Goal: Task Accomplishment & Management: Use online tool/utility

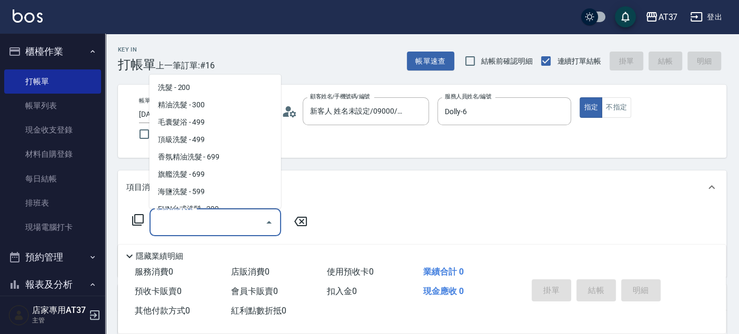
scroll to position [246, 0]
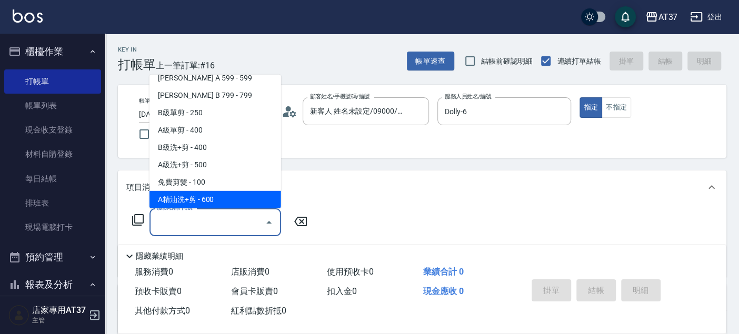
type input "A精油洗+剪(206)"
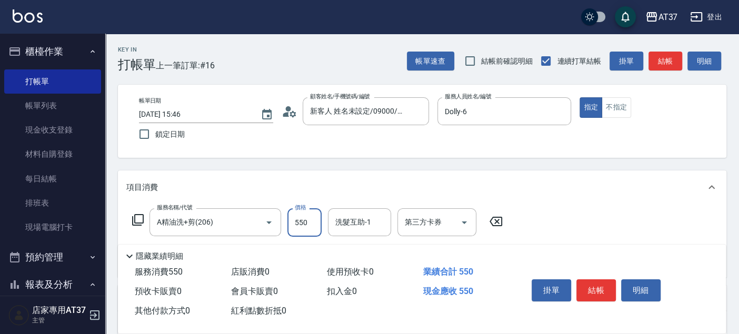
type input "550"
click at [666, 62] on button "結帳" at bounding box center [665, 61] width 34 height 19
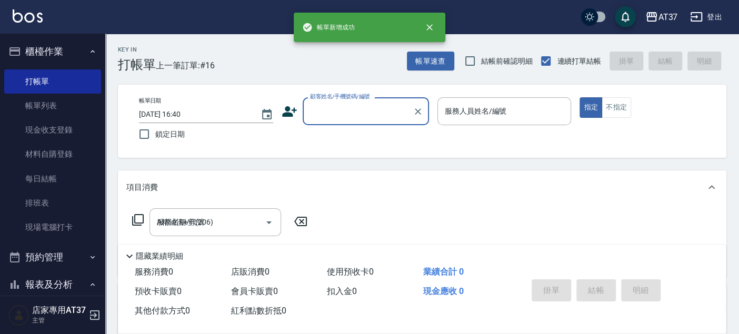
type input "[DATE] 16:40"
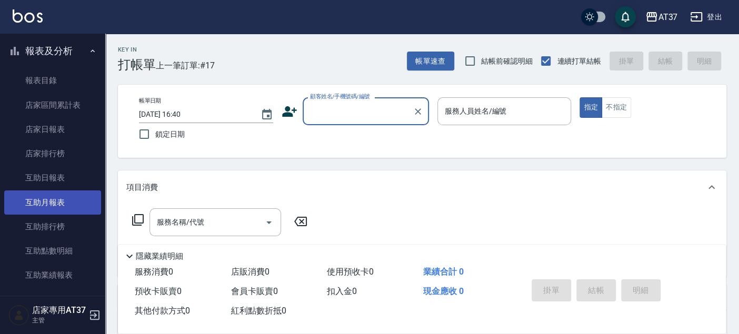
scroll to position [409, 0]
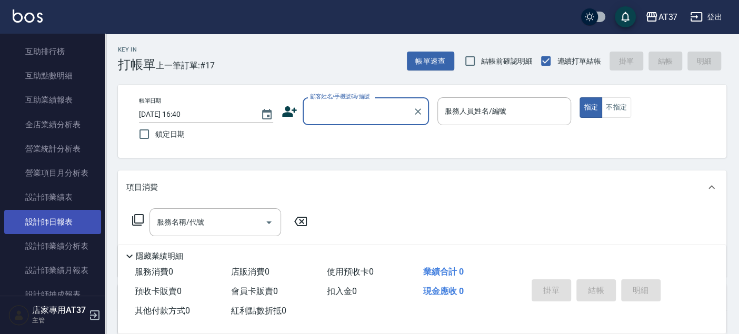
click at [77, 224] on link "設計師日報表" at bounding box center [52, 222] width 97 height 24
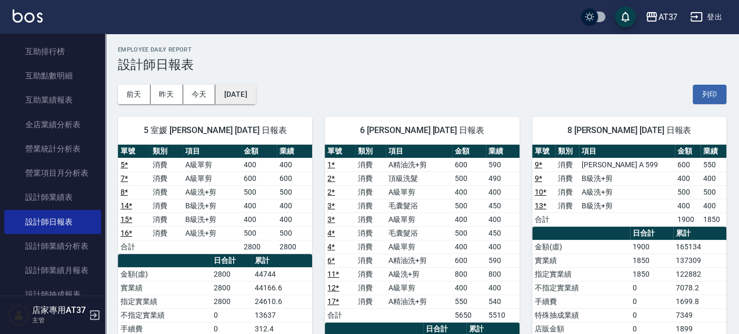
click at [249, 92] on button "[DATE]" at bounding box center [235, 94] width 40 height 19
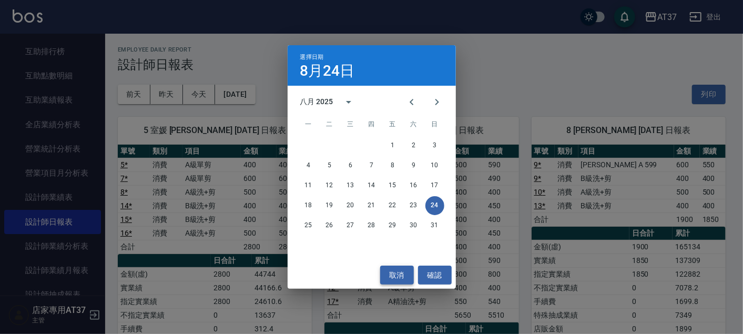
click at [400, 271] on button "取消" at bounding box center [397, 275] width 34 height 19
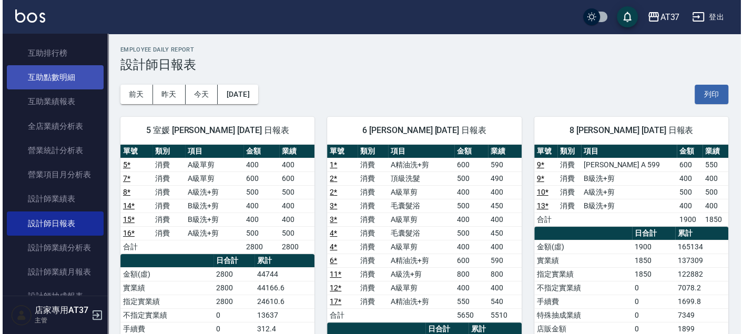
scroll to position [409, 0]
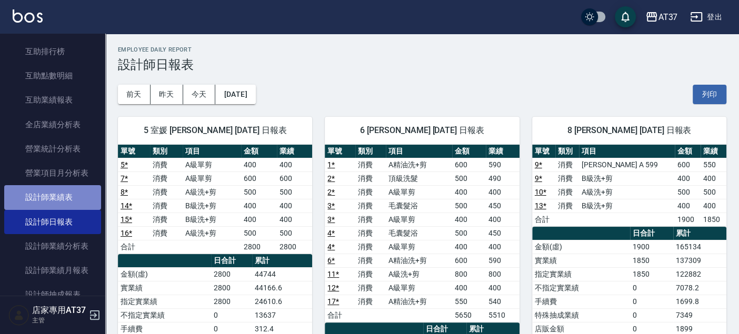
click at [65, 197] on link "設計師業績表" at bounding box center [52, 197] width 97 height 24
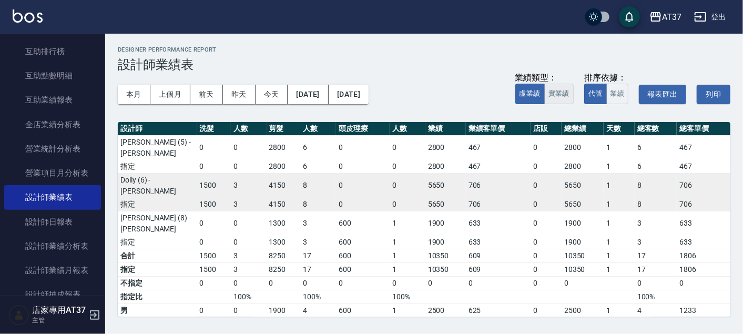
click at [550, 97] on button "實業績" at bounding box center [559, 94] width 29 height 21
click at [132, 89] on button "本月" at bounding box center [134, 94] width 33 height 19
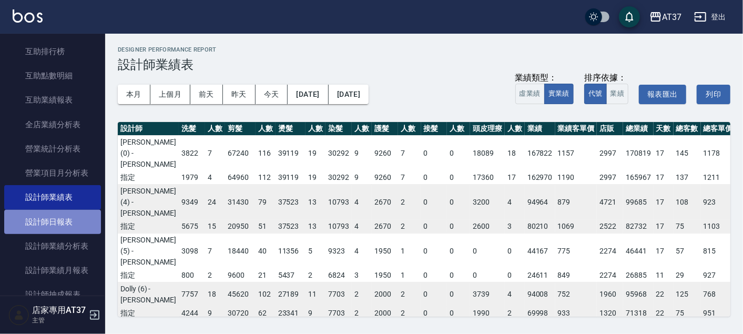
click at [63, 224] on link "設計師日報表" at bounding box center [52, 222] width 97 height 24
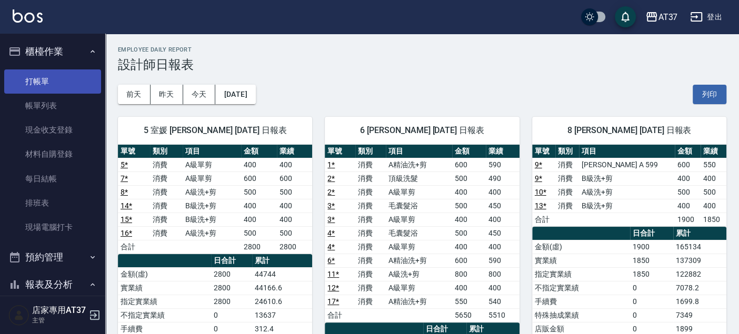
click at [65, 82] on link "打帳單" at bounding box center [52, 81] width 97 height 24
